Goal: Task Accomplishment & Management: Manage account settings

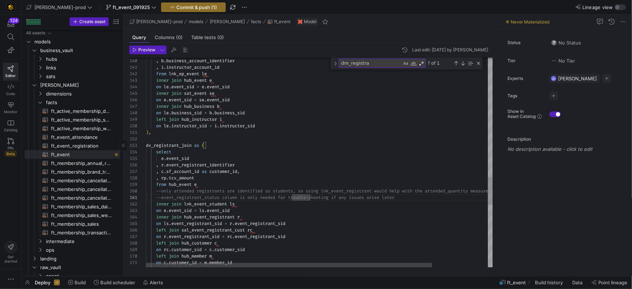
scroll to position [0, 148]
click at [8, 146] on span "PRs" at bounding box center [11, 148] width 6 height 4
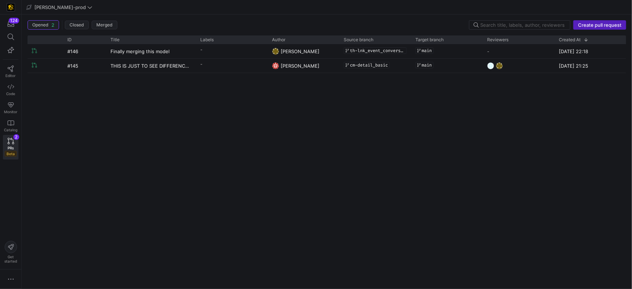
click at [96, 122] on div "#146 Finally merging this model - [PERSON_NAME] th-lnk_event_conversion main - …" at bounding box center [327, 163] width 598 height 239
click at [66, 6] on span "[PERSON_NAME]-prod" at bounding box center [59, 7] width 66 height 6
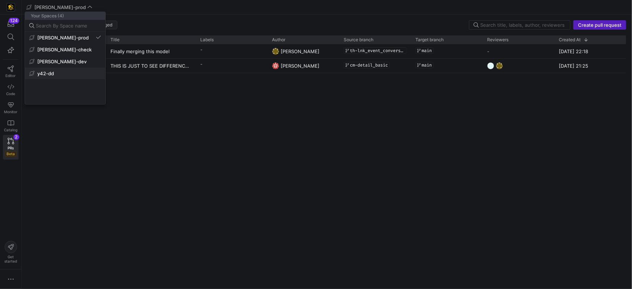
click at [58, 72] on span "y42-dd" at bounding box center [65, 74] width 72 height 6
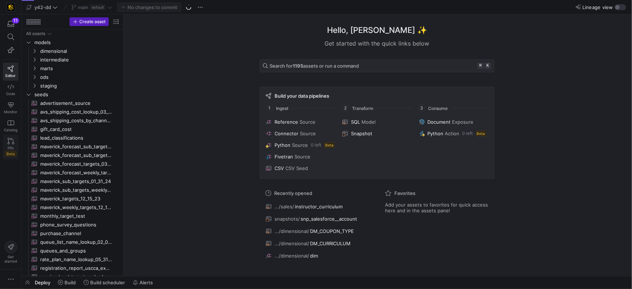
click at [17, 147] on link "PRs Beta" at bounding box center [11, 147] width 16 height 25
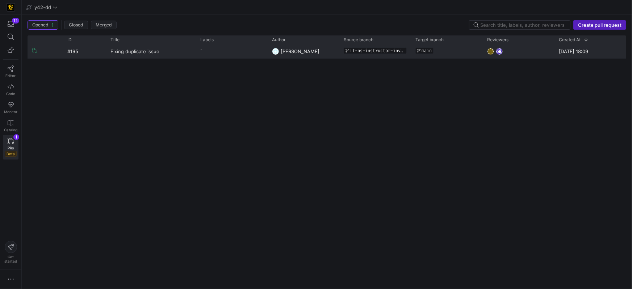
click at [126, 56] on span "Fixing duplicate issue" at bounding box center [134, 51] width 49 height 13
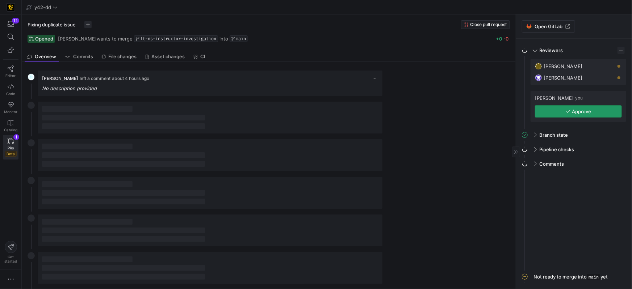
click at [555, 113] on span "button" at bounding box center [578, 112] width 86 height 12
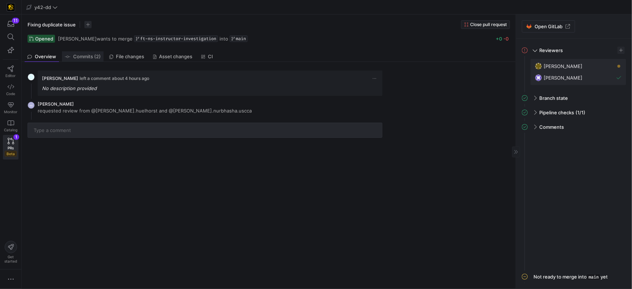
click at [86, 58] on span "Commits (2)" at bounding box center [87, 56] width 28 height 5
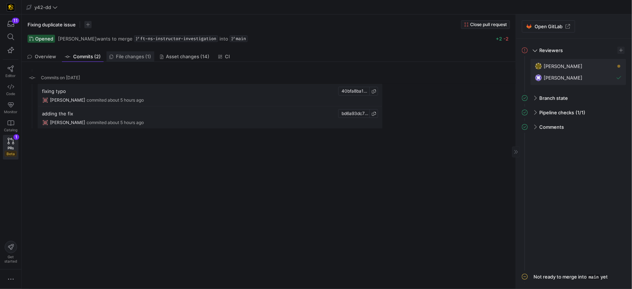
click at [119, 58] on span "File changes (1)" at bounding box center [133, 56] width 35 height 5
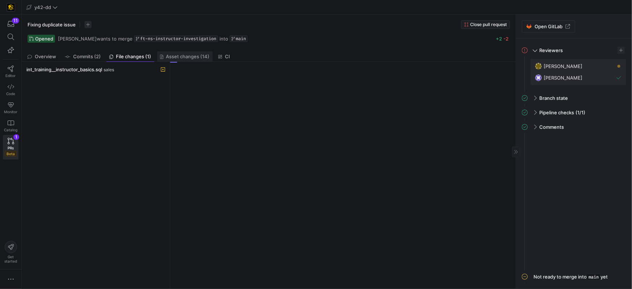
click at [197, 57] on span "Asset changes (14)" at bounding box center [187, 56] width 43 height 5
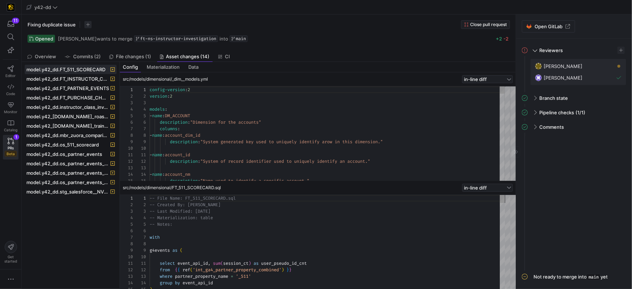
scroll to position [65, 0]
click at [53, 7] on icon at bounding box center [55, 7] width 4 height 2
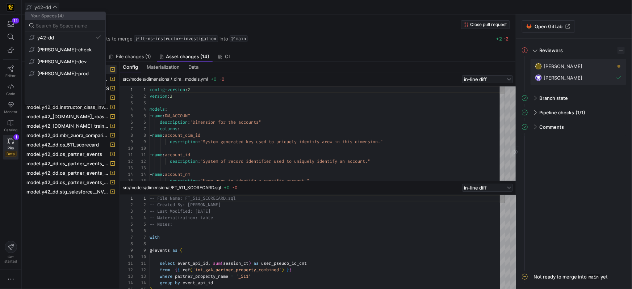
click at [316, 27] on div at bounding box center [316, 144] width 632 height 289
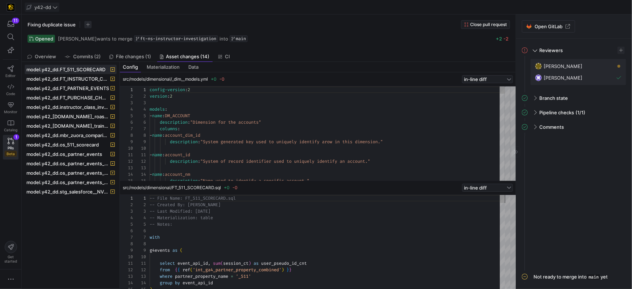
click at [53, 7] on icon at bounding box center [55, 7] width 4 height 2
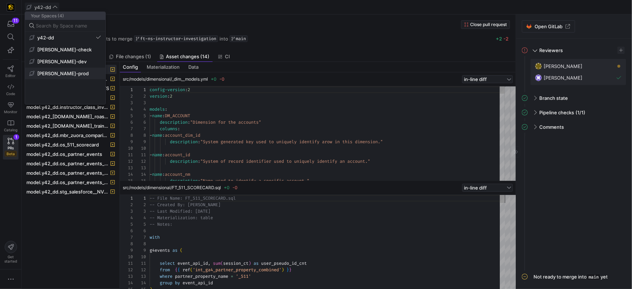
click at [67, 75] on span "[PERSON_NAME]-prod" at bounding box center [62, 74] width 51 height 6
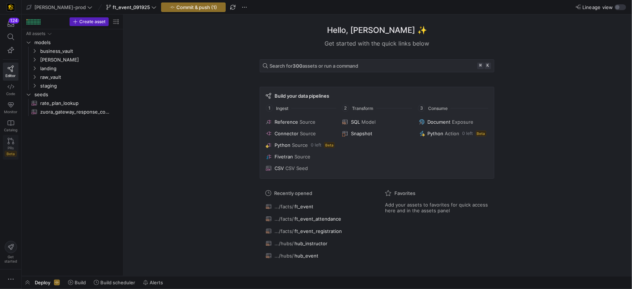
click at [9, 142] on icon at bounding box center [11, 141] width 7 height 7
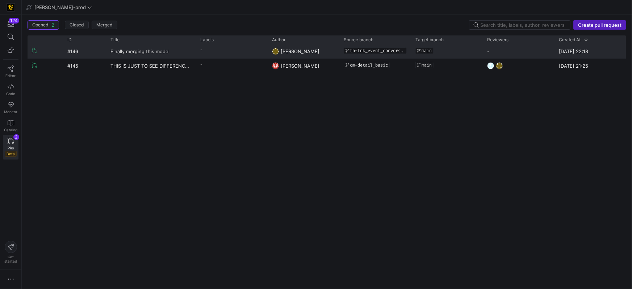
click at [159, 53] on span "Finally merging this model" at bounding box center [139, 51] width 59 height 13
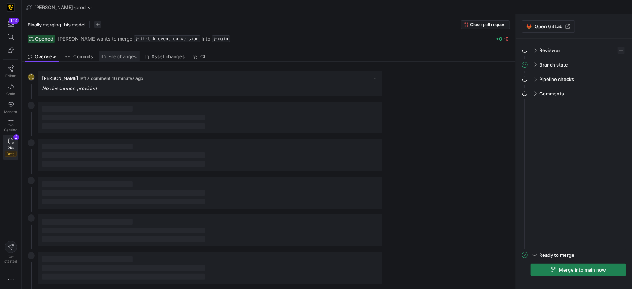
click at [125, 57] on span "File changes" at bounding box center [123, 56] width 28 height 5
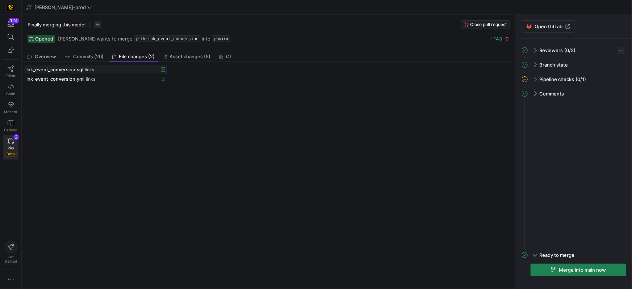
click at [65, 69] on span "lnk_event_conversion.sql" at bounding box center [54, 70] width 57 height 6
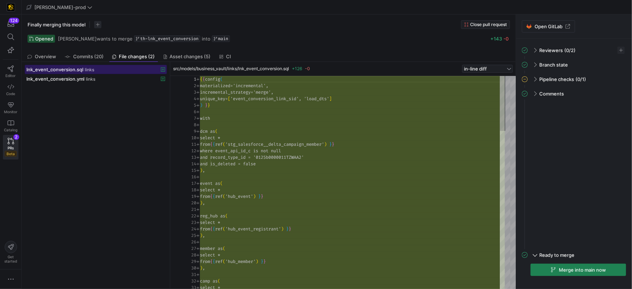
scroll to position [65, 0]
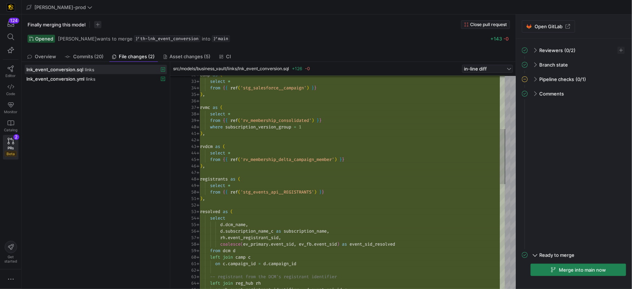
click at [307, 191] on div "camp as ( select * from { { ref ( 'stg_salesforce__campaign' ) } } ) , rvmc as …" at bounding box center [352, 283] width 305 height 827
click at [346, 186] on div "select *" at bounding box center [352, 185] width 305 height 7
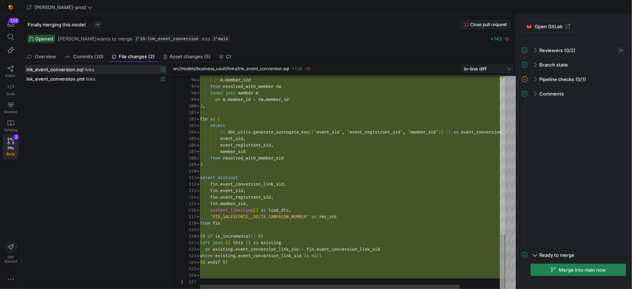
click at [269, 219] on span "'STG_SALESFORCE__DELTA_CAMPAIGN_MEMBER'" at bounding box center [259, 217] width 99 height 6
click at [282, 237] on div "{ % if is_incremental ( ) % }" at bounding box center [375, 236] width 351 height 7
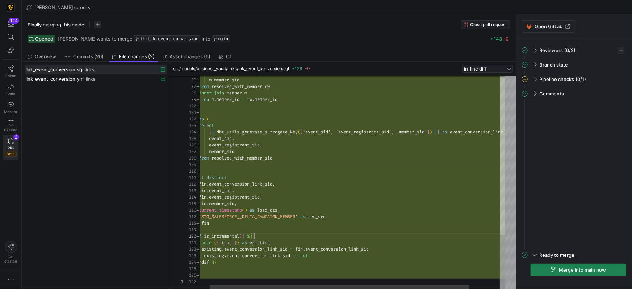
click at [298, 219] on span "'STG_SALESFORCE__DELTA_CAMPAIGN_MEMBER'" at bounding box center [250, 217] width 99 height 6
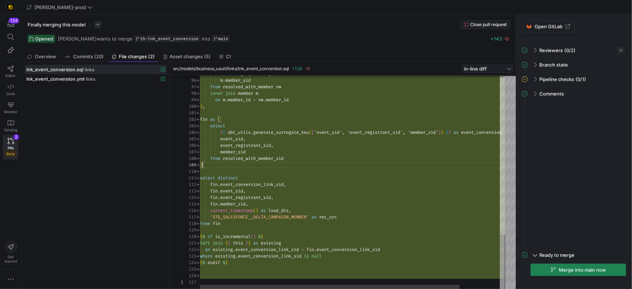
click at [266, 167] on div ")" at bounding box center [375, 165] width 351 height 7
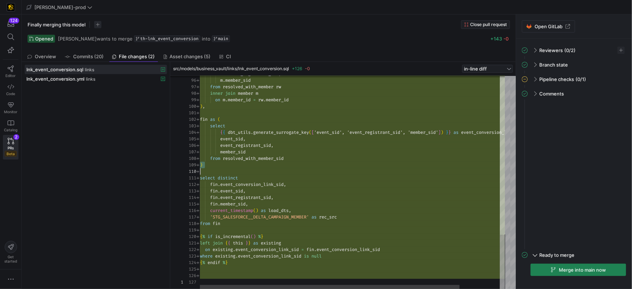
type textarea "{{ config( materialized='incremental', incremental_strategy='merge', unique_key…"
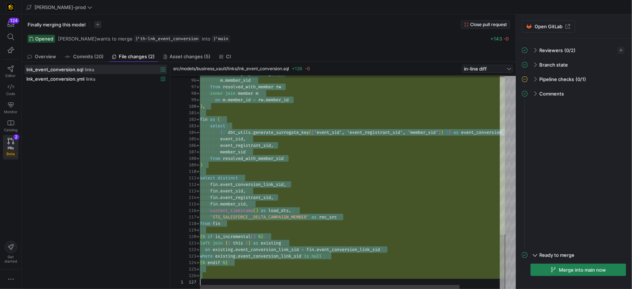
click at [266, 167] on div ")" at bounding box center [375, 165] width 351 height 7
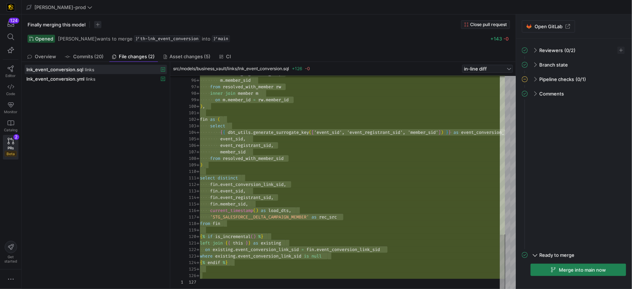
drag, startPoint x: 132, startPoint y: 129, endPoint x: 128, endPoint y: 130, distance: 4.4
click at [132, 129] on div "lnk_event_conversion.sql links lnk_event_conversion.yml links" at bounding box center [96, 176] width 142 height 222
click at [4, 149] on link "PRs Beta 2" at bounding box center [11, 147] width 16 height 25
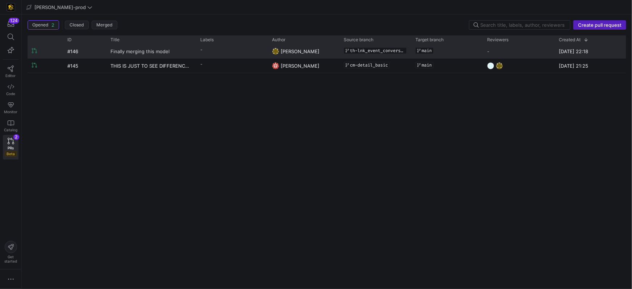
click at [161, 50] on span "Finally merging this model" at bounding box center [139, 51] width 59 height 13
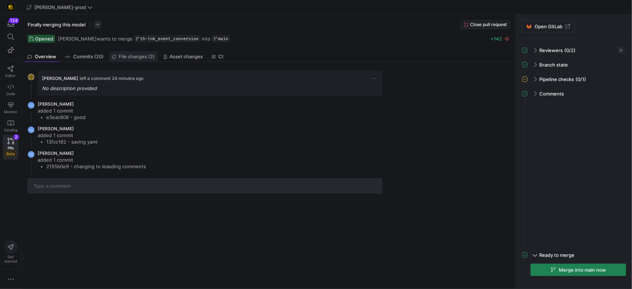
click at [127, 60] on link "File changes (2)" at bounding box center [133, 56] width 49 height 10
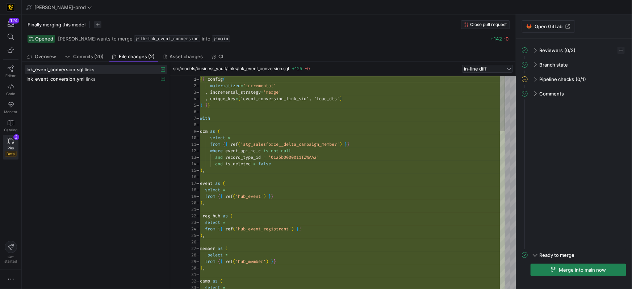
scroll to position [65, 0]
click at [17, 145] on link "PRs Beta 2" at bounding box center [11, 147] width 16 height 25
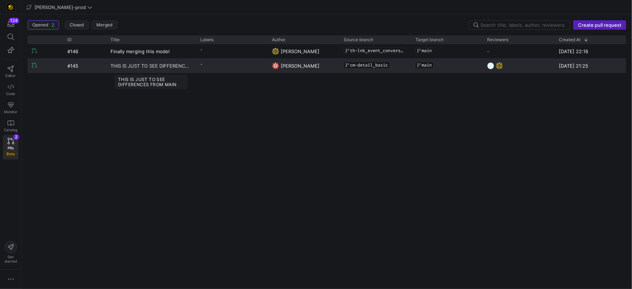
click at [170, 66] on span "THIS IS JUST TO SEE DIFFERENCES FROM MAIN" at bounding box center [150, 65] width 81 height 13
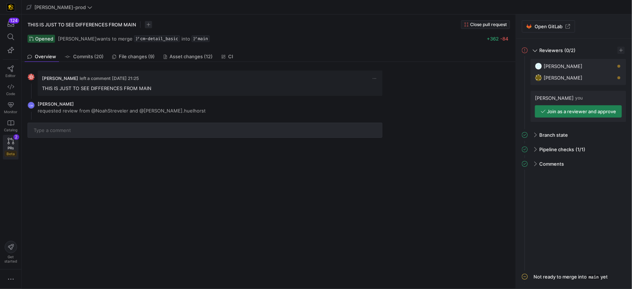
click at [9, 138] on icon at bounding box center [11, 141] width 7 height 7
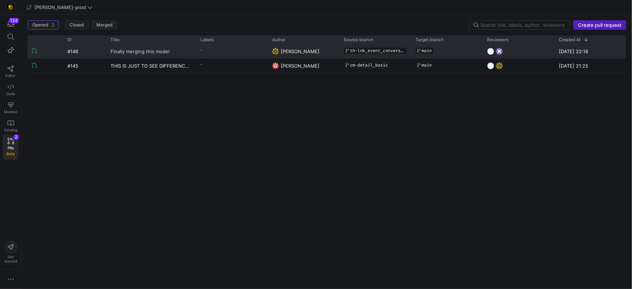
click at [150, 51] on span "Finally merging this model" at bounding box center [139, 51] width 59 height 13
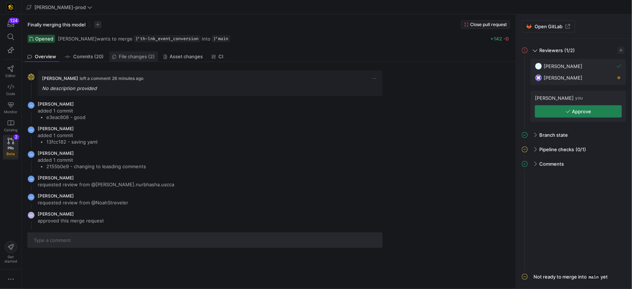
click at [136, 57] on span "File changes (2)" at bounding box center [137, 56] width 36 height 5
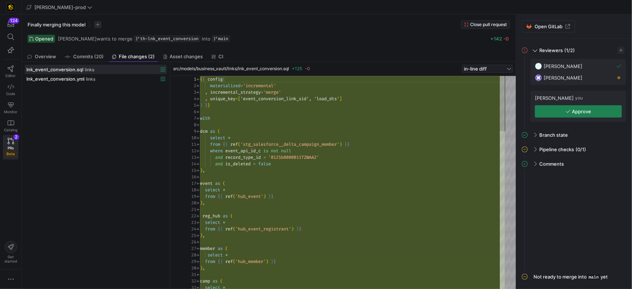
scroll to position [65, 0]
click at [14, 70] on link "Editor" at bounding box center [11, 72] width 16 height 18
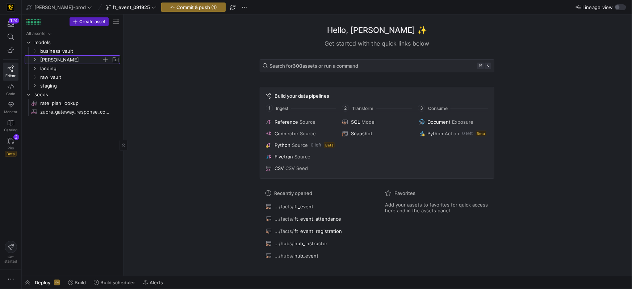
click at [35, 59] on icon "Press SPACE to select this row." at bounding box center [34, 60] width 5 height 4
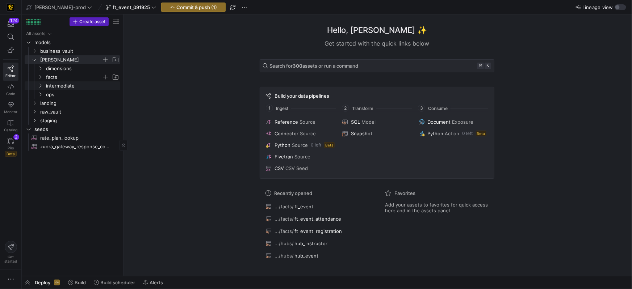
click at [39, 76] on icon "Press SPACE to select this row." at bounding box center [40, 77] width 5 height 4
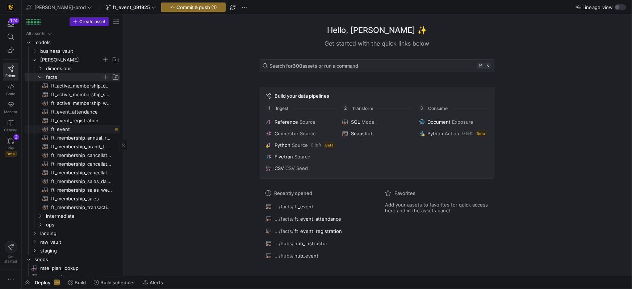
click at [62, 129] on span "ft_event​​​​​​​​​​" at bounding box center [81, 129] width 61 height 8
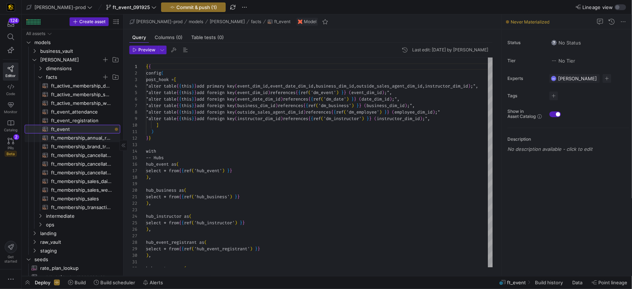
scroll to position [39, 0]
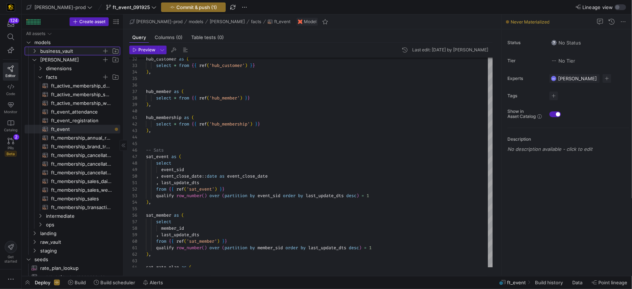
click at [34, 52] on icon "Press SPACE to select this row." at bounding box center [34, 51] width 5 height 4
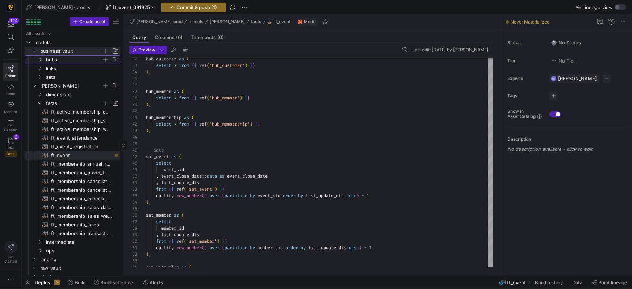
click at [41, 62] on y42-icon "Press SPACE to select this row." at bounding box center [40, 60] width 6 height 6
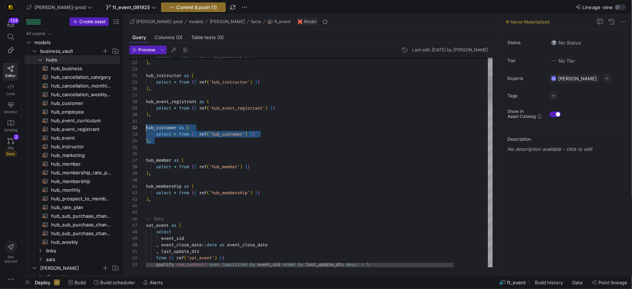
scroll to position [7, 0]
drag, startPoint x: 158, startPoint y: 143, endPoint x: 143, endPoint y: 132, distance: 19.2
click at [137, 128] on div "42 43 44 45 46 47 48 49 50 39 40 41 38 35 36 37 34 33 32 31 29 30 27 28 25 26 2…" at bounding box center [310, 163] width 363 height 210
drag, startPoint x: 173, startPoint y: 150, endPoint x: 202, endPoint y: 151, distance: 28.6
click at [173, 150] on div at bounding box center [338, 147] width 385 height 7
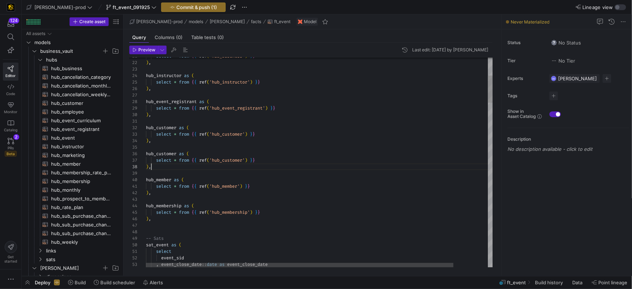
scroll to position [45, 5]
drag, startPoint x: 179, startPoint y: 152, endPoint x: 226, endPoint y: 157, distance: 47.0
click at [179, 152] on span at bounding box center [177, 154] width 3 height 6
click at [273, 160] on div "select * from { { ref ( 'hub_customer' ) } }" at bounding box center [338, 160] width 385 height 7
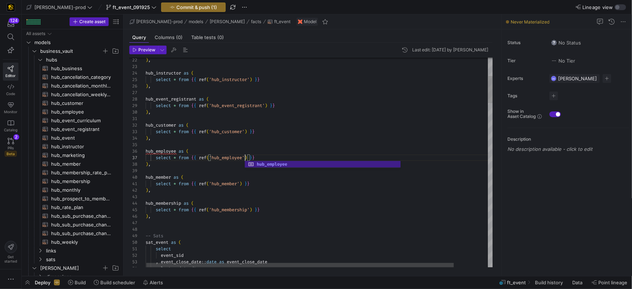
scroll to position [39, 99]
click at [320, 182] on div "select * from { { ref ( 'hub_member' ) } }" at bounding box center [338, 184] width 385 height 7
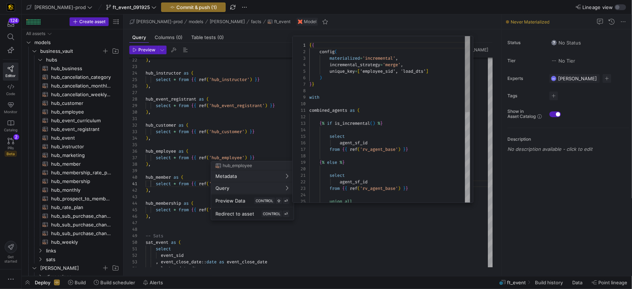
scroll to position [65, 0]
drag, startPoint x: 331, startPoint y: 15, endPoint x: 317, endPoint y: 18, distance: 14.8
click at [331, 15] on div at bounding box center [316, 144] width 632 height 289
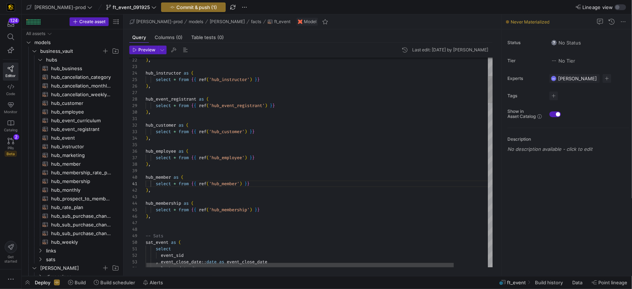
type textarea "select * from {{ ref('hub_business') }} ), hub_instructor as ( select * from {{…"
click at [13, 139] on icon at bounding box center [11, 141] width 7 height 7
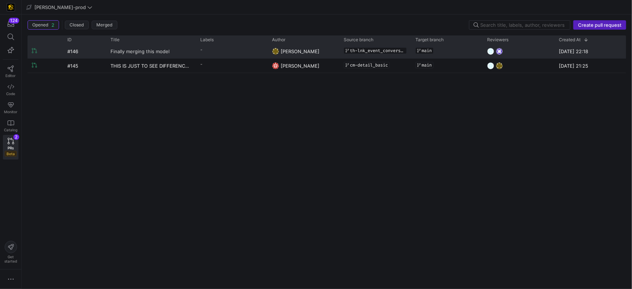
click at [152, 52] on span "Finally merging this model" at bounding box center [139, 51] width 59 height 13
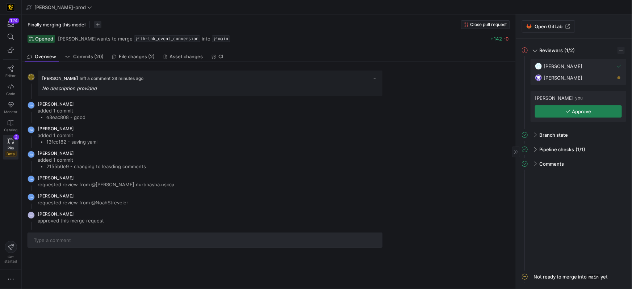
click at [594, 114] on span "button" at bounding box center [578, 112] width 86 height 12
click at [131, 58] on span "File changes (2)" at bounding box center [137, 56] width 36 height 5
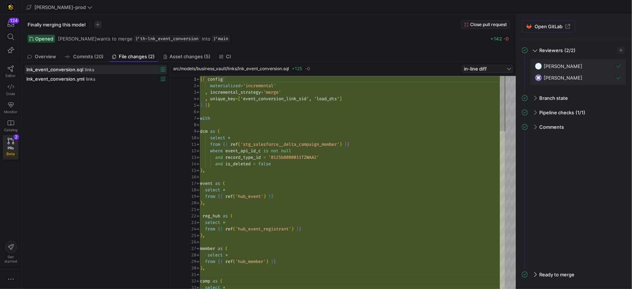
scroll to position [65, 0]
